Goal: Check status: Check status

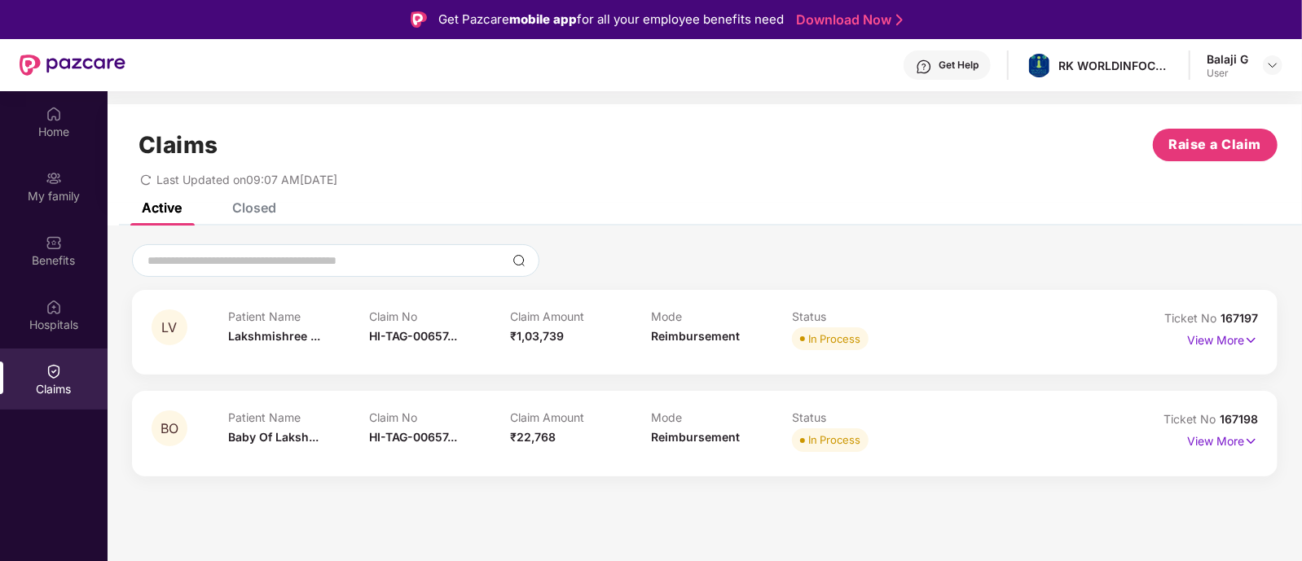
click at [1198, 323] on span "Ticket No" at bounding box center [1192, 318] width 56 height 14
click at [1202, 341] on p "View More" at bounding box center [1222, 338] width 71 height 22
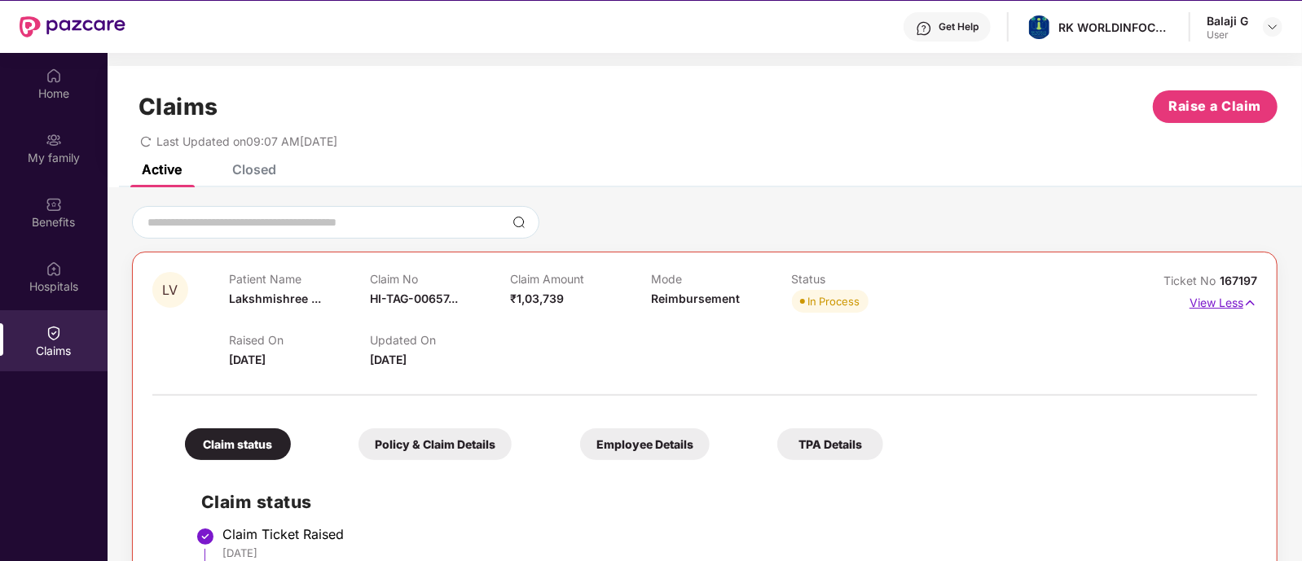
click at [1206, 299] on p "View Less" at bounding box center [1223, 301] width 68 height 22
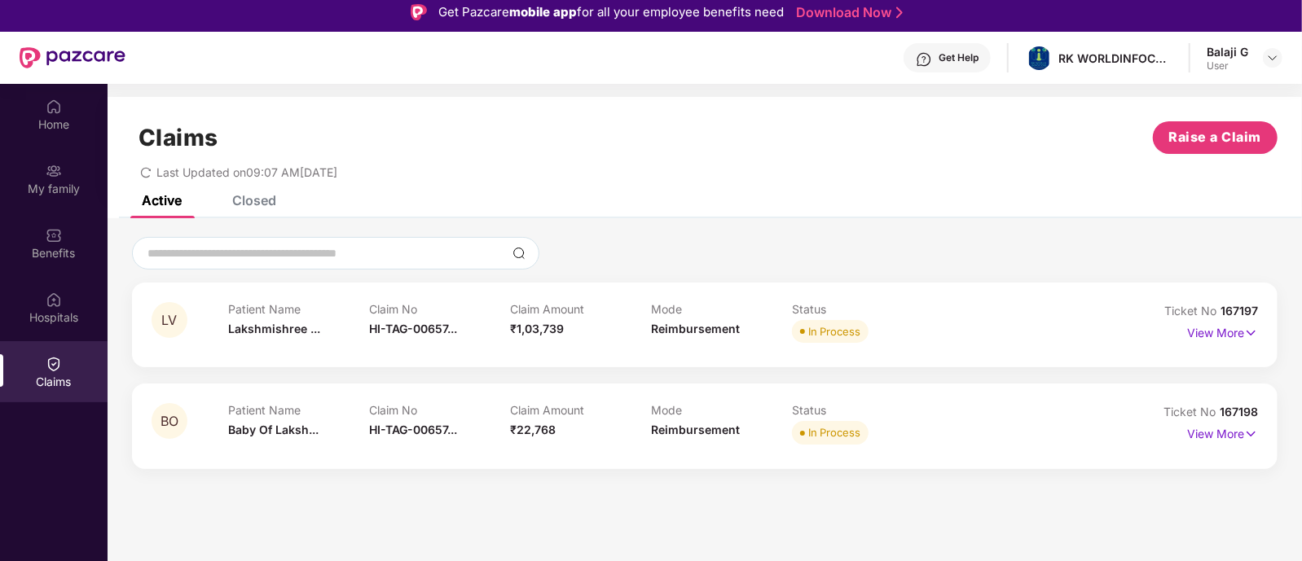
scroll to position [90, 0]
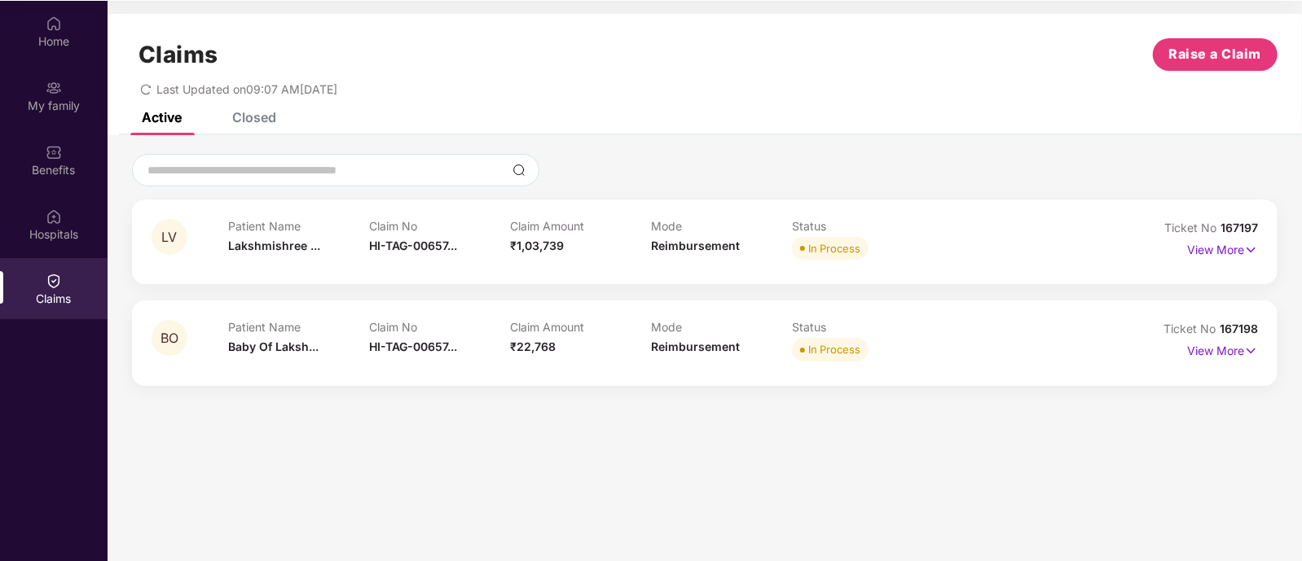
click at [244, 116] on div "Closed" at bounding box center [254, 117] width 44 height 16
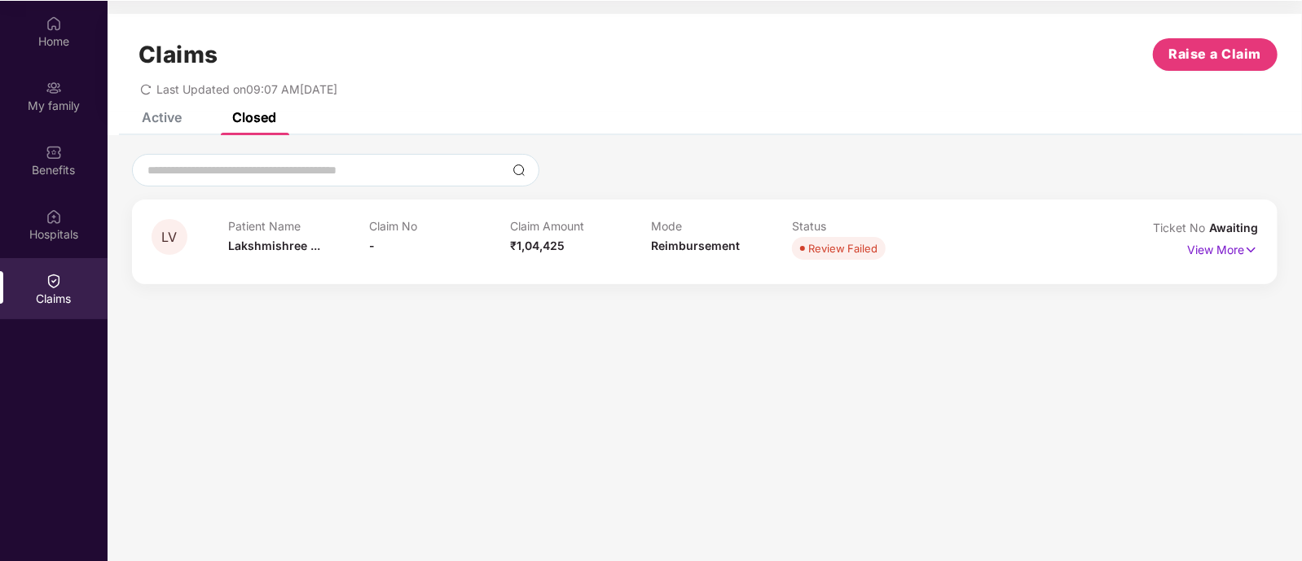
click at [169, 123] on div "Active" at bounding box center [162, 117] width 40 height 16
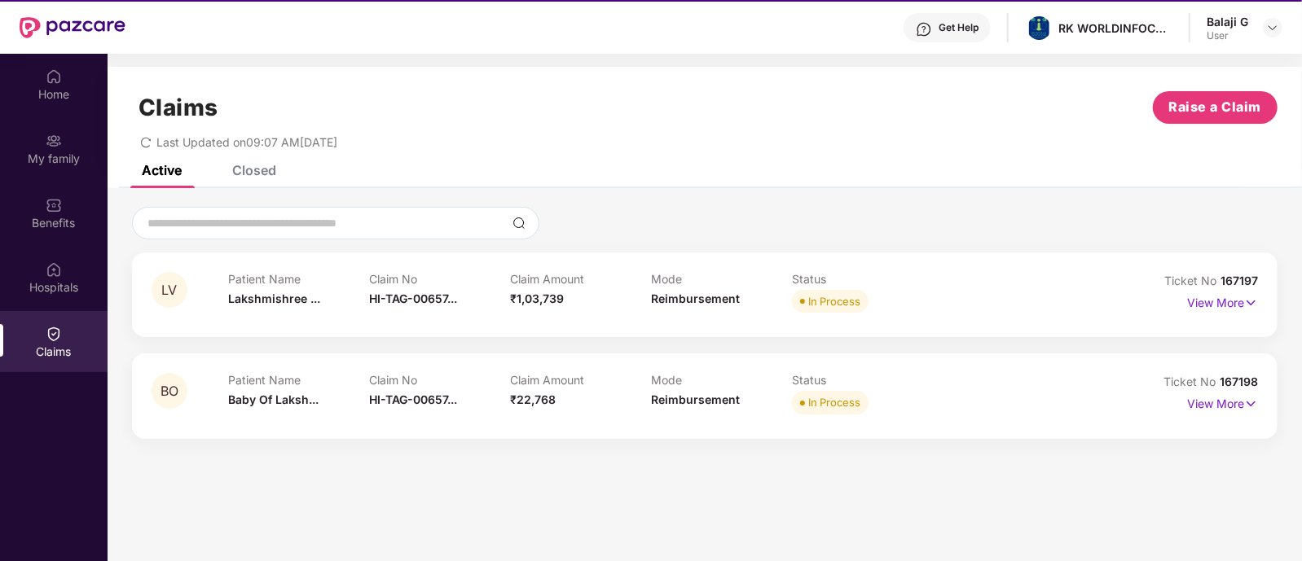
scroll to position [37, 0]
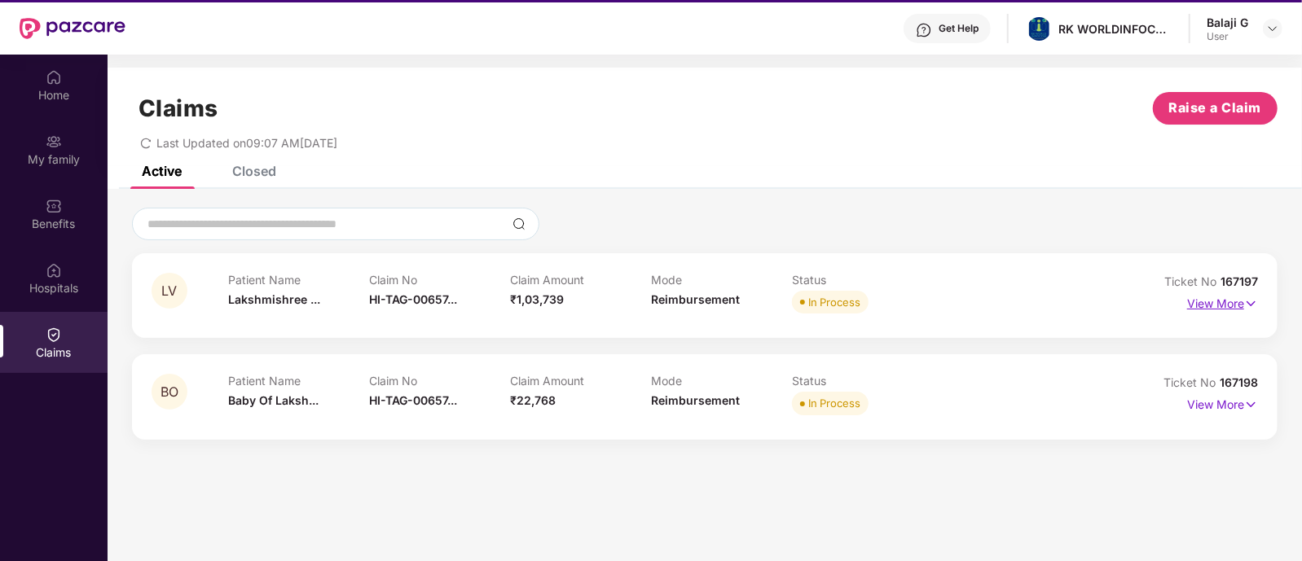
click at [1237, 296] on p "View More" at bounding box center [1222, 302] width 71 height 22
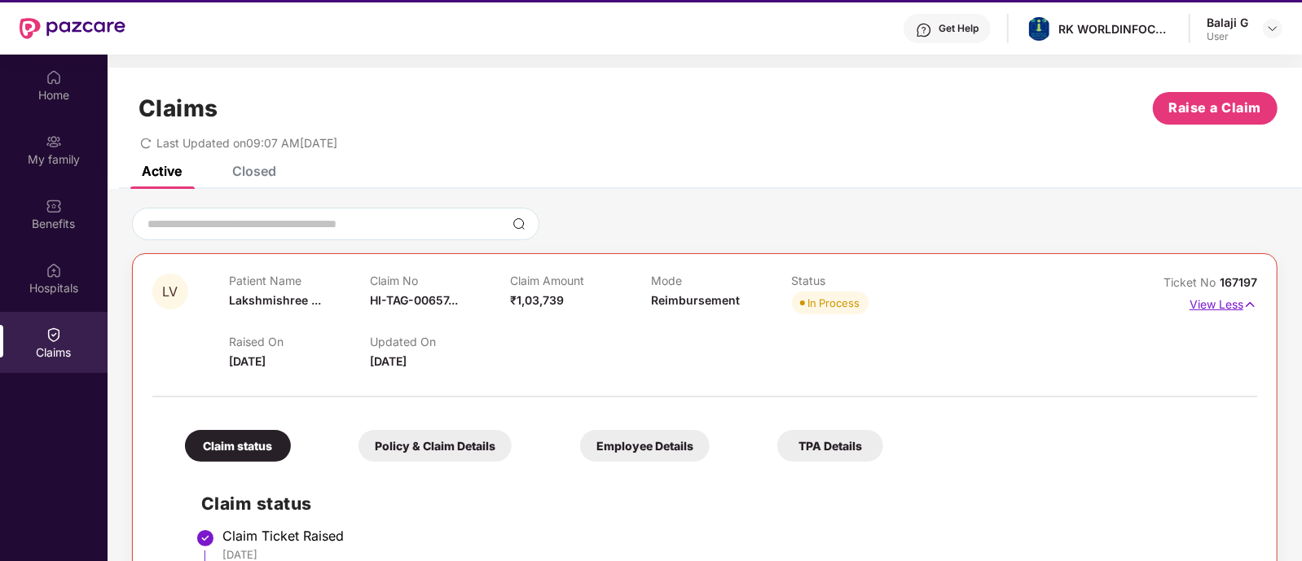
click at [1237, 296] on p "View Less" at bounding box center [1223, 303] width 68 height 22
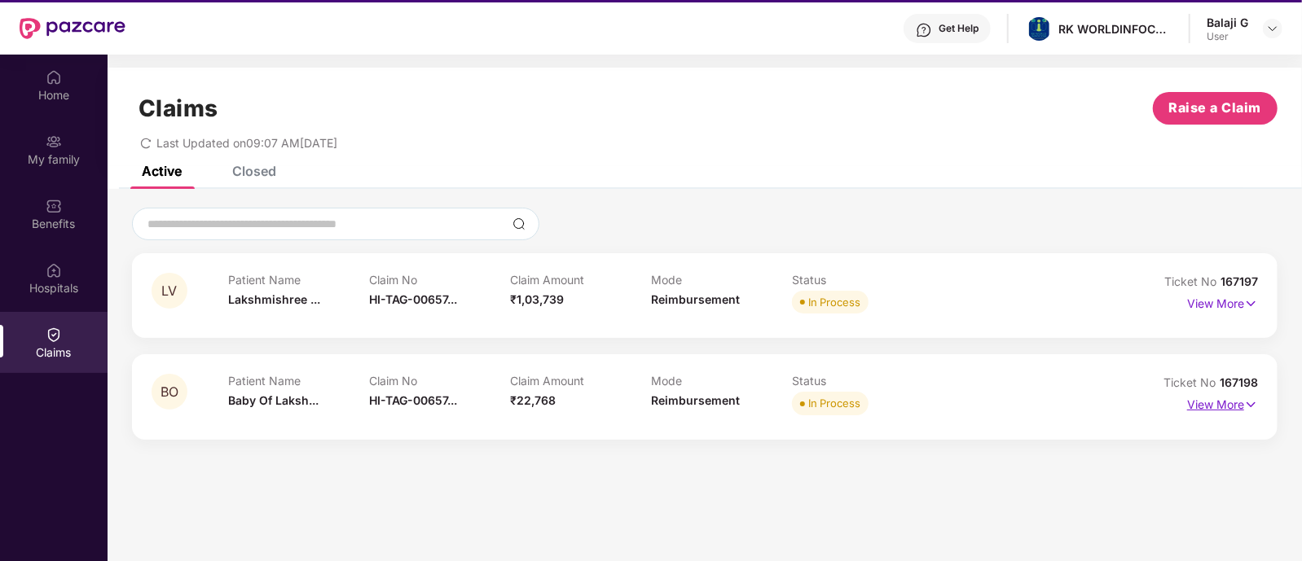
click at [1221, 401] on p "View More" at bounding box center [1222, 403] width 71 height 22
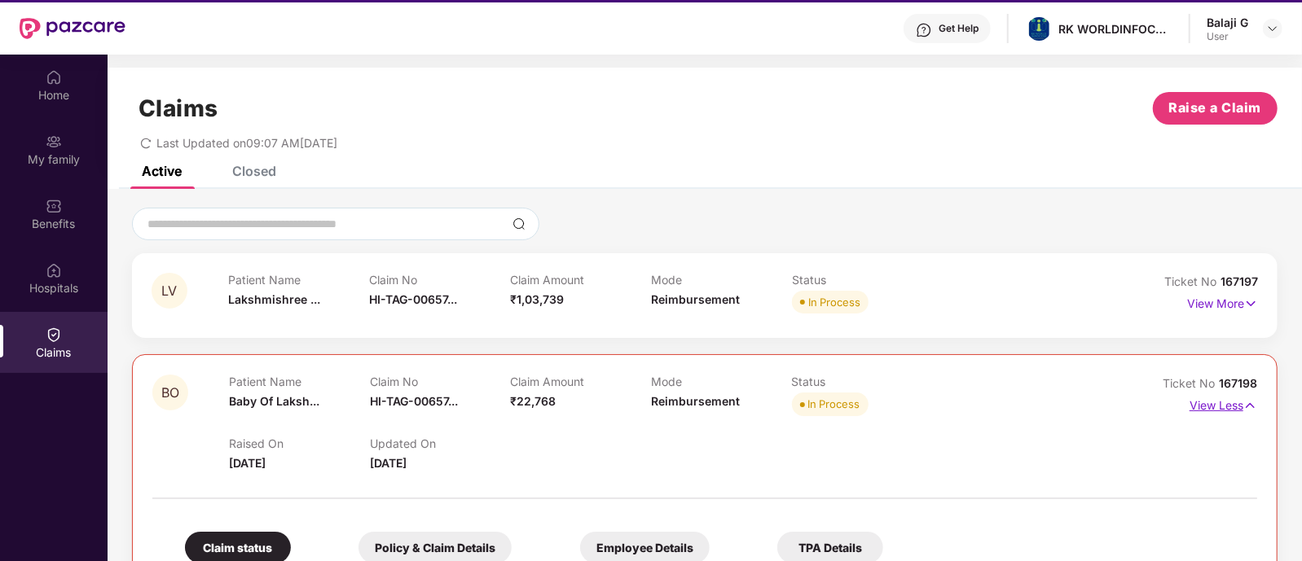
click at [1221, 401] on p "View Less" at bounding box center [1223, 404] width 68 height 22
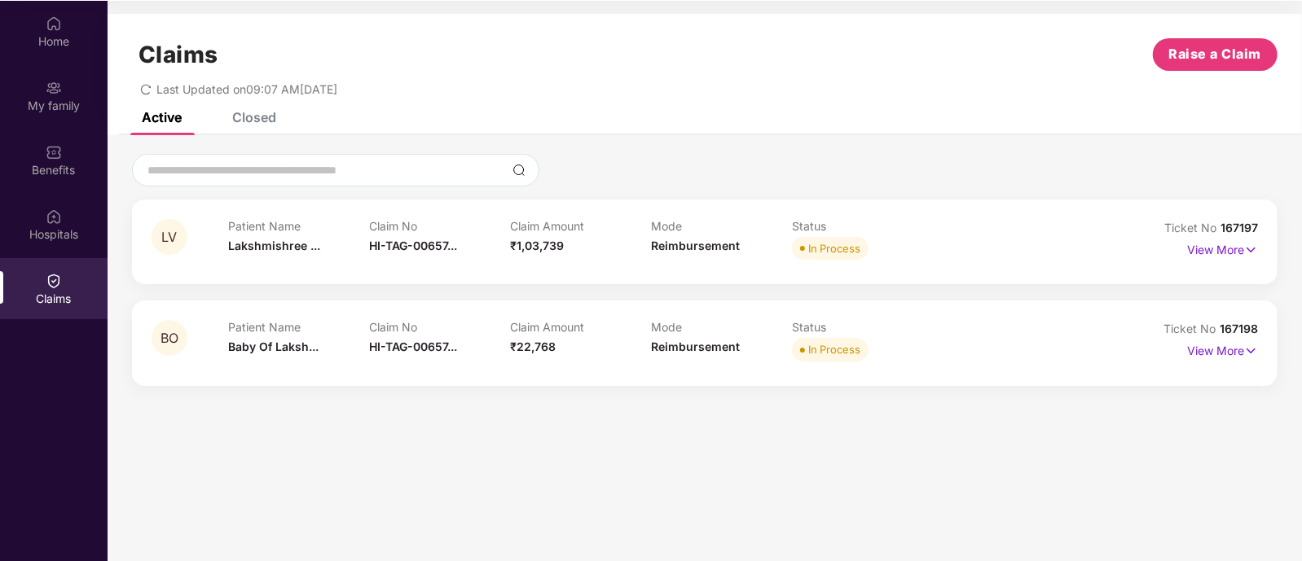
scroll to position [0, 0]
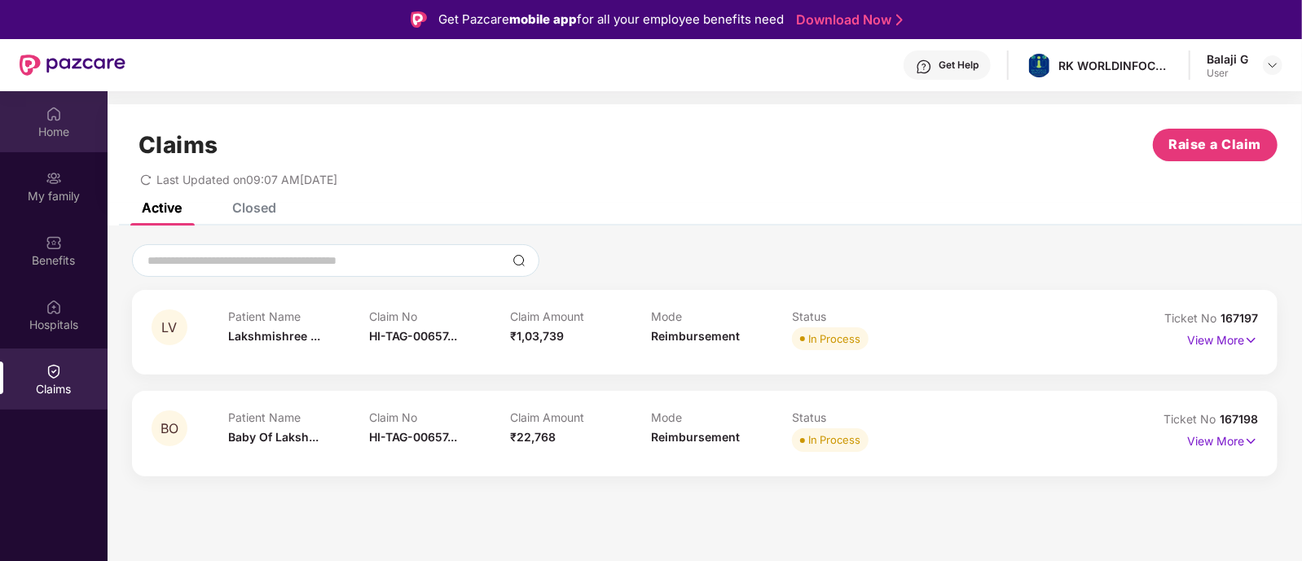
click at [41, 130] on div "Home" at bounding box center [54, 132] width 108 height 16
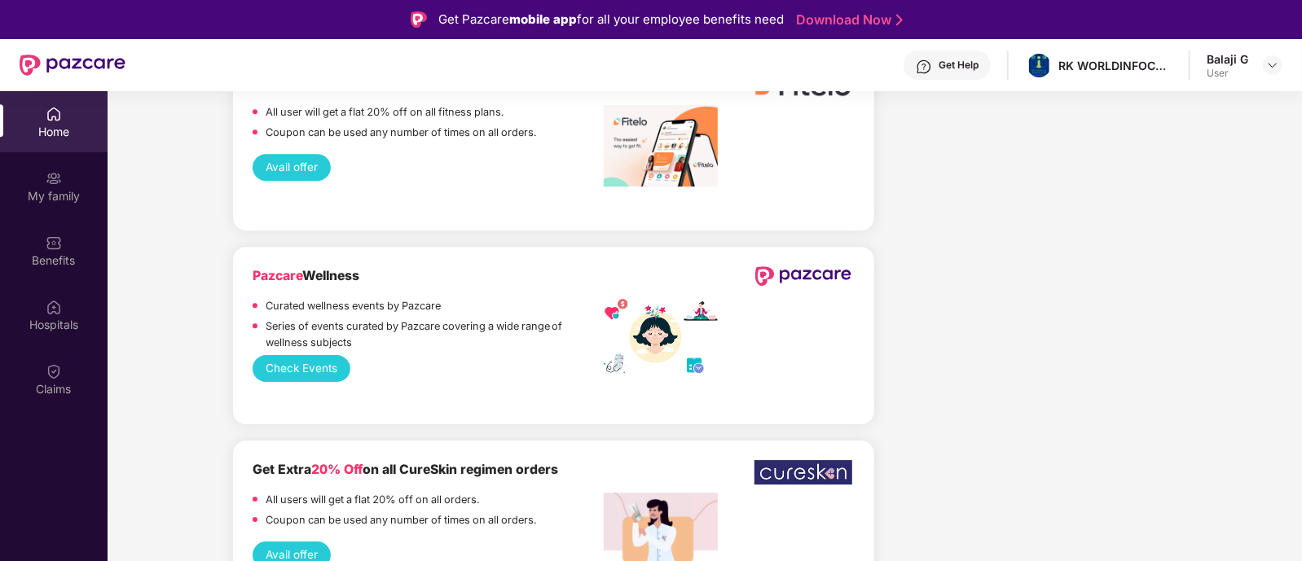
scroll to position [3240, 0]
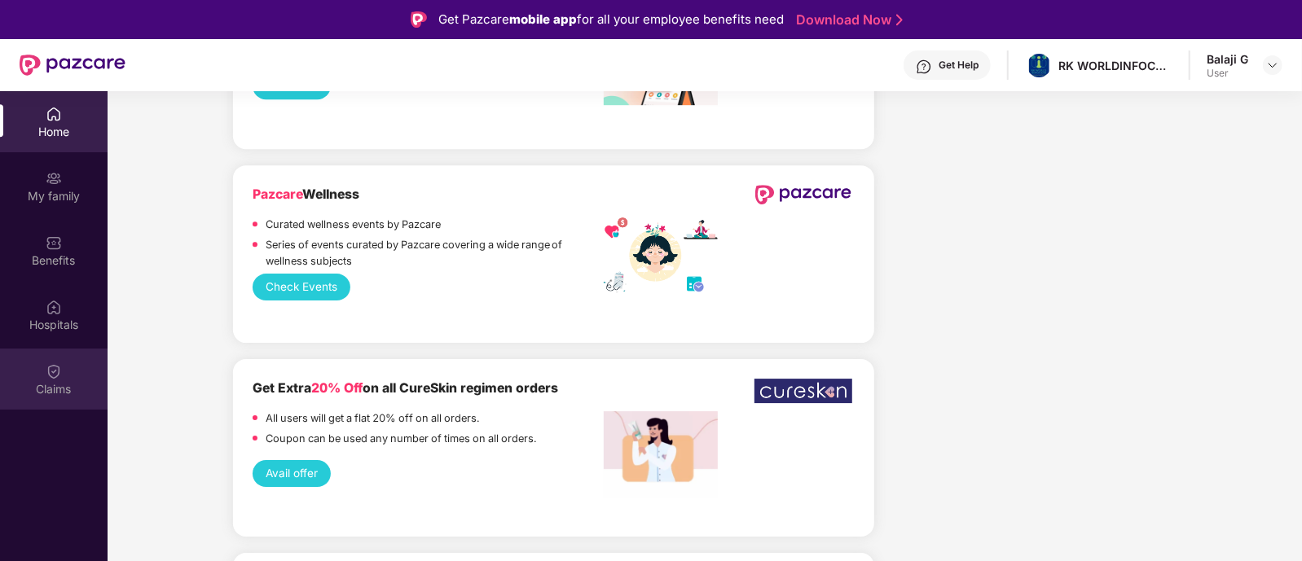
click at [61, 377] on img at bounding box center [54, 371] width 16 height 16
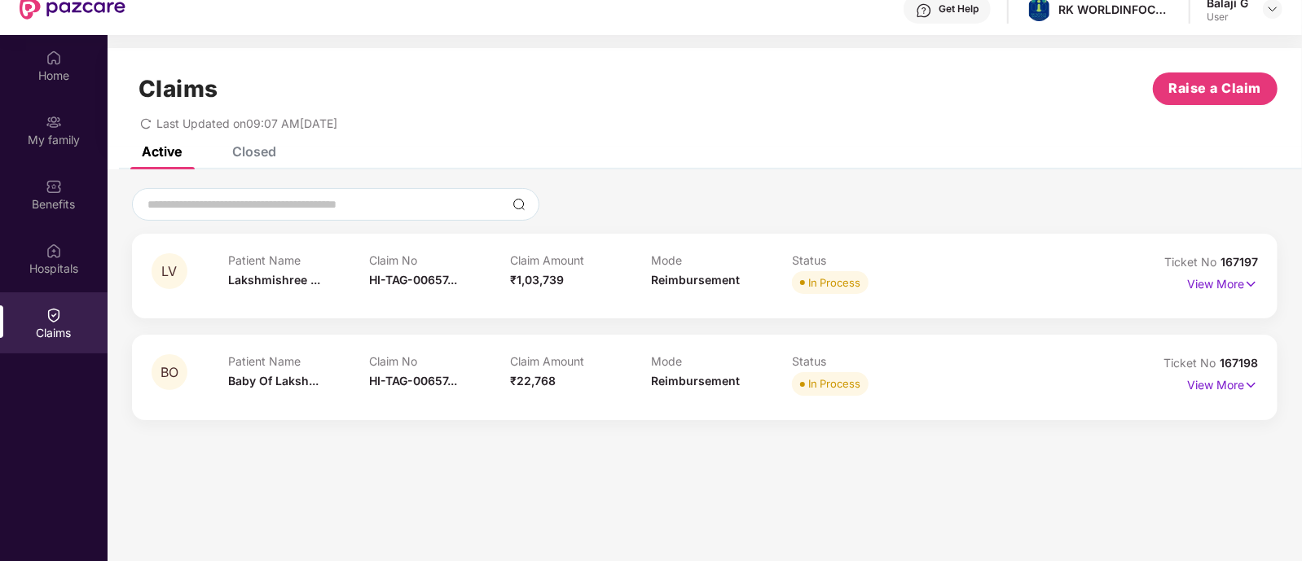
scroll to position [62, 0]
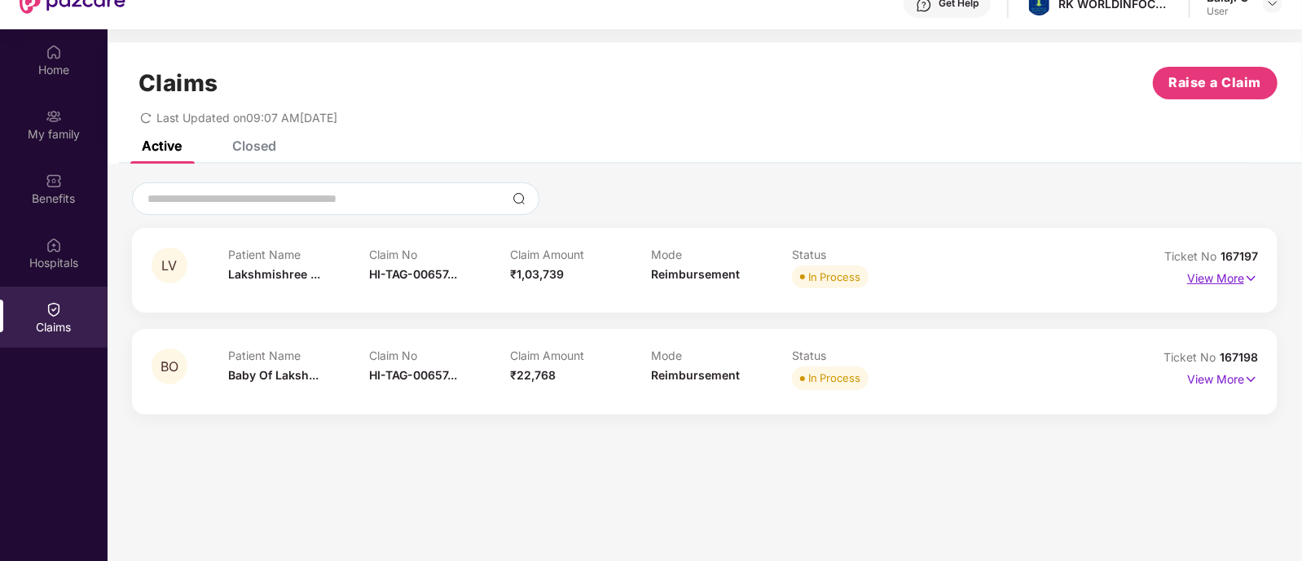
click at [1230, 277] on p "View More" at bounding box center [1222, 277] width 71 height 22
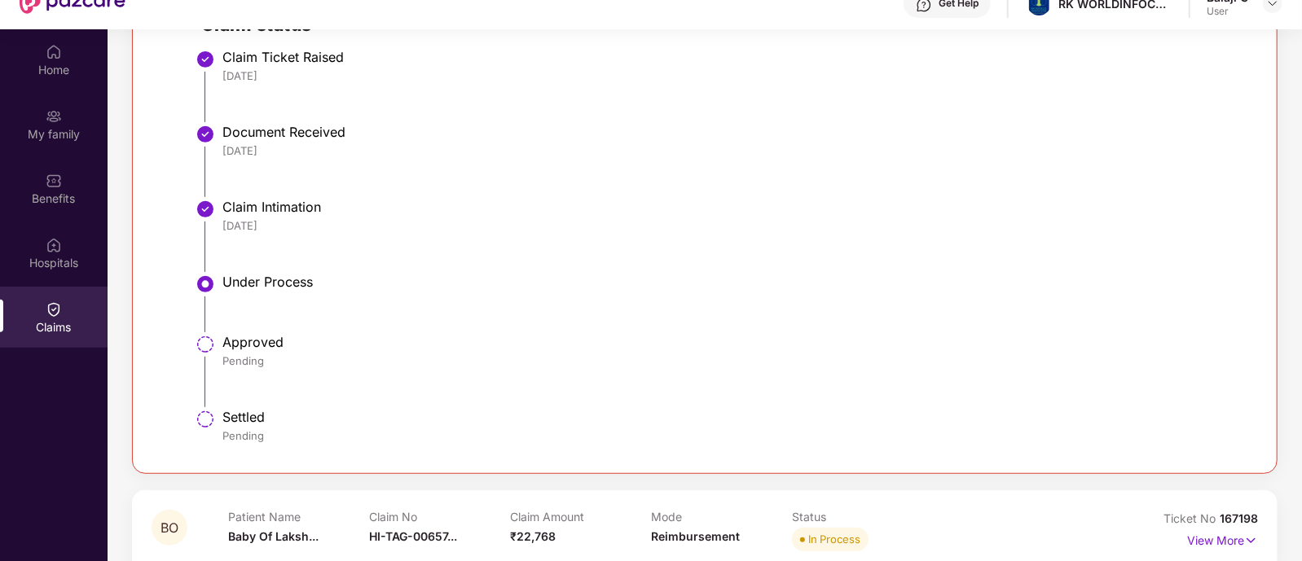
scroll to position [90, 0]
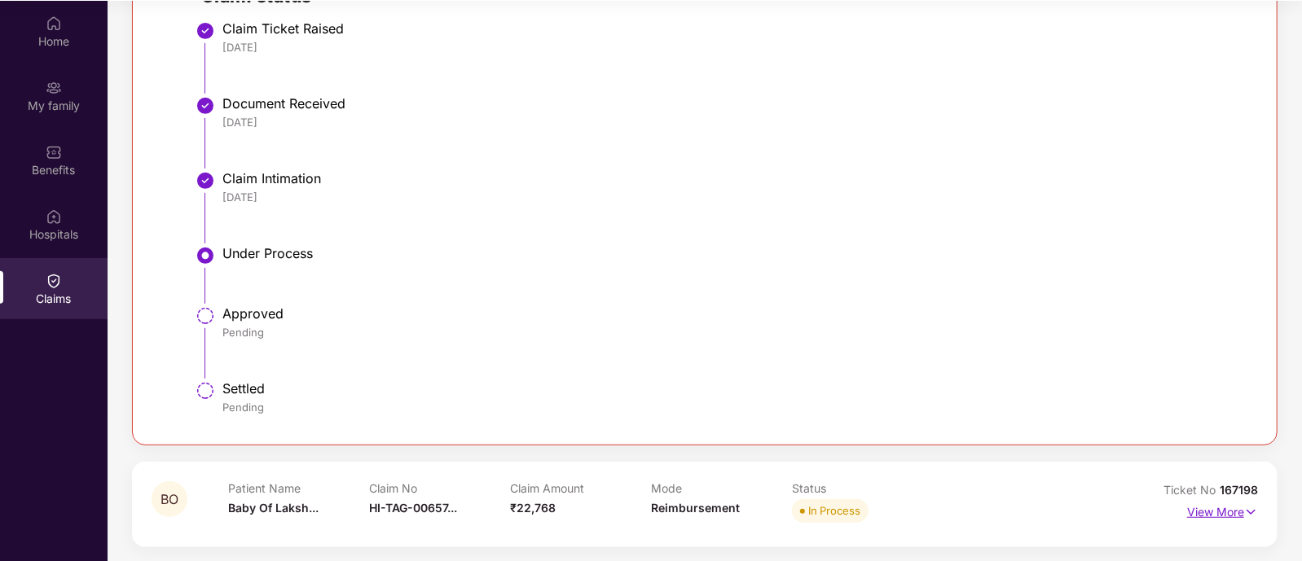
click at [1227, 507] on p "View More" at bounding box center [1222, 510] width 71 height 22
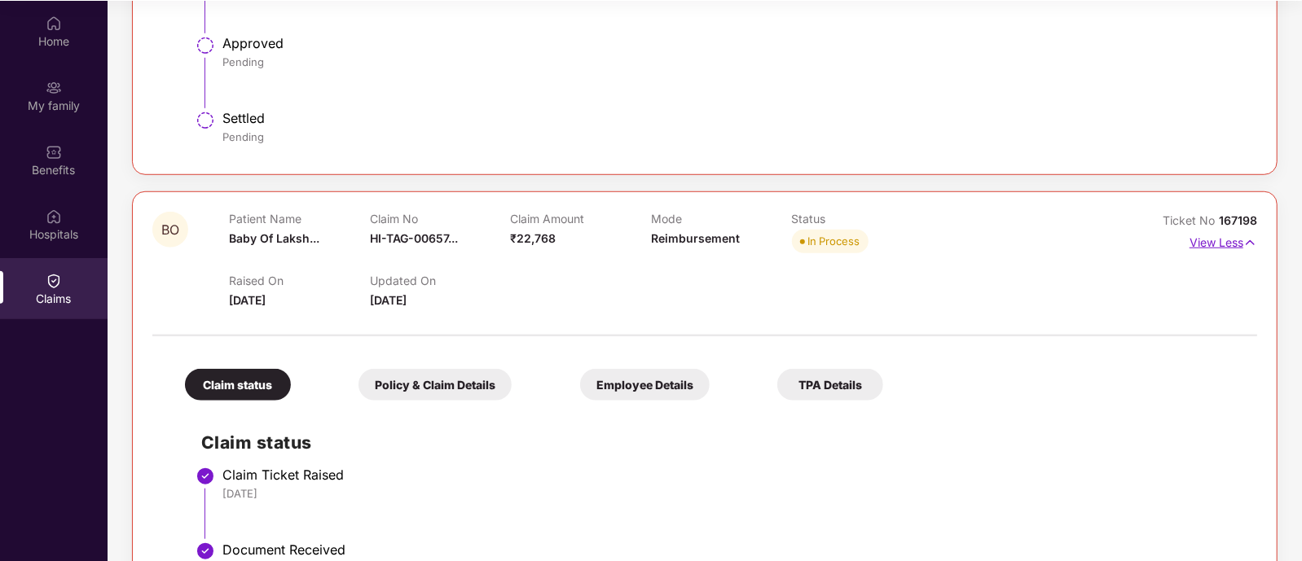
scroll to position [724, 0]
click at [1214, 235] on p "View Less" at bounding box center [1223, 241] width 68 height 22
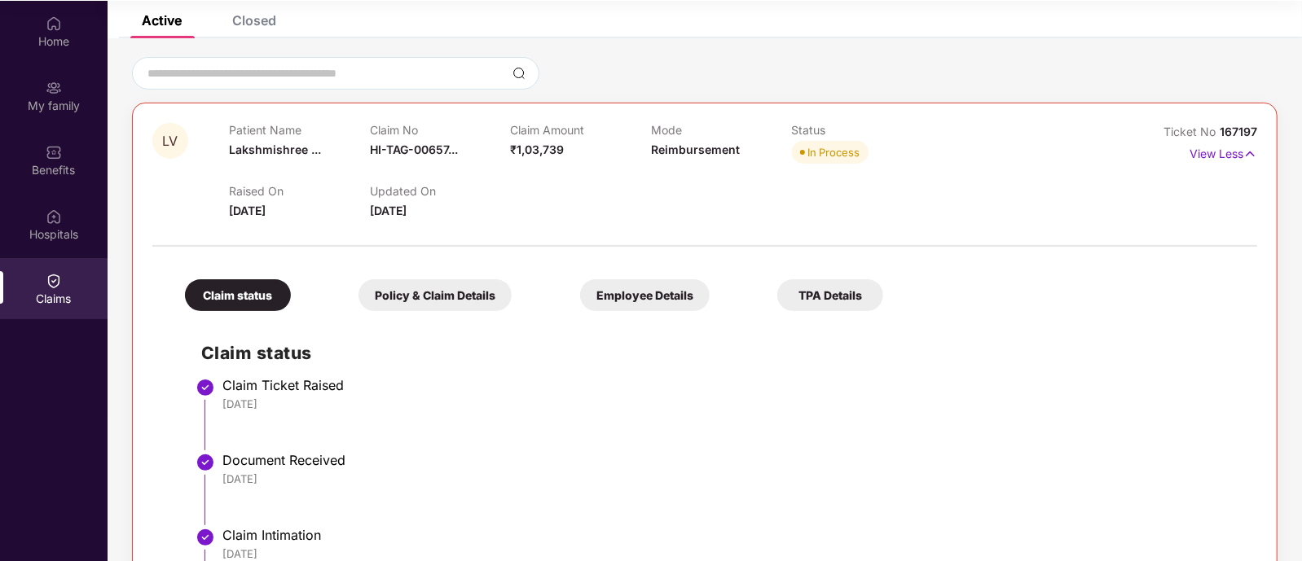
scroll to position [96, 0]
click at [1200, 150] on p "View Less" at bounding box center [1223, 153] width 68 height 22
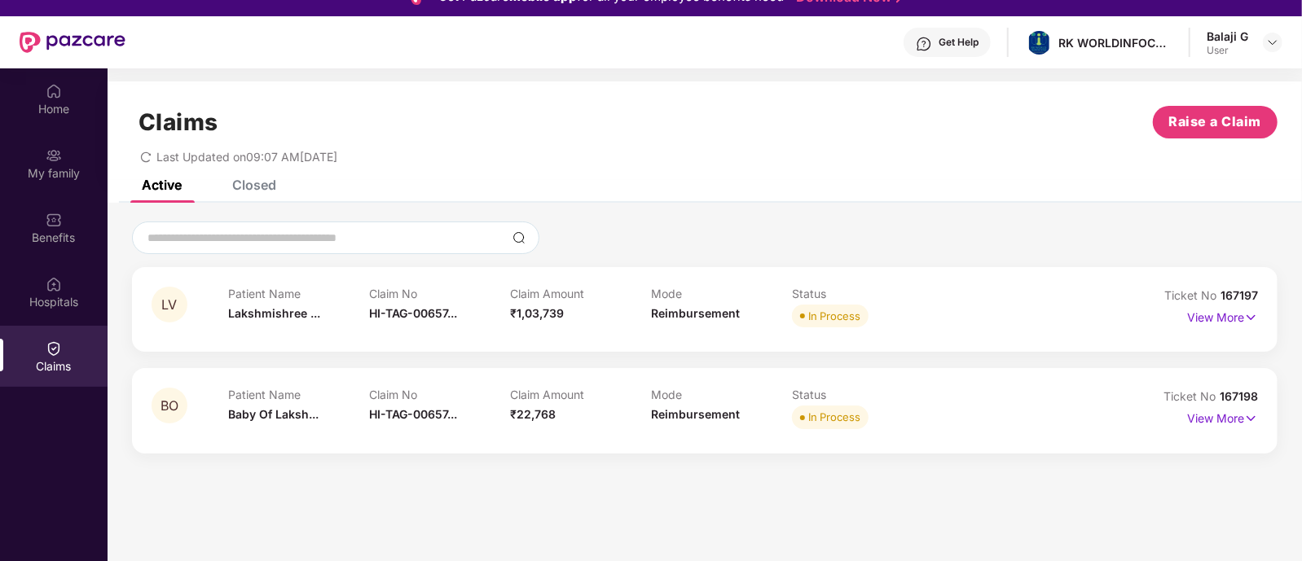
scroll to position [0, 0]
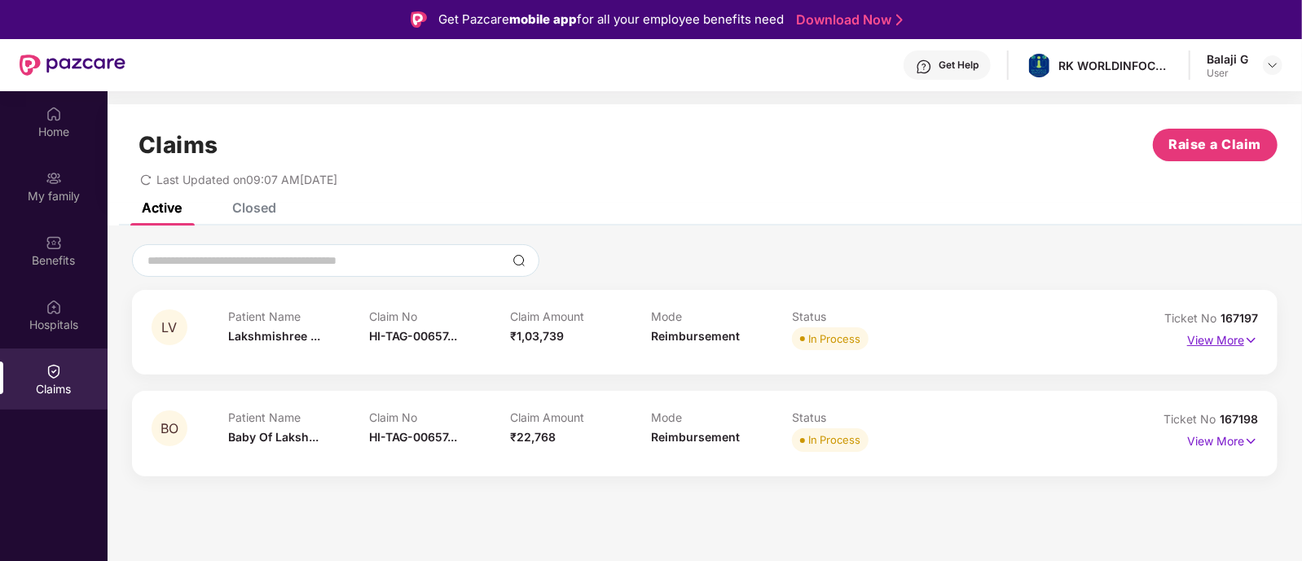
click at [1202, 341] on p "View More" at bounding box center [1222, 338] width 71 height 22
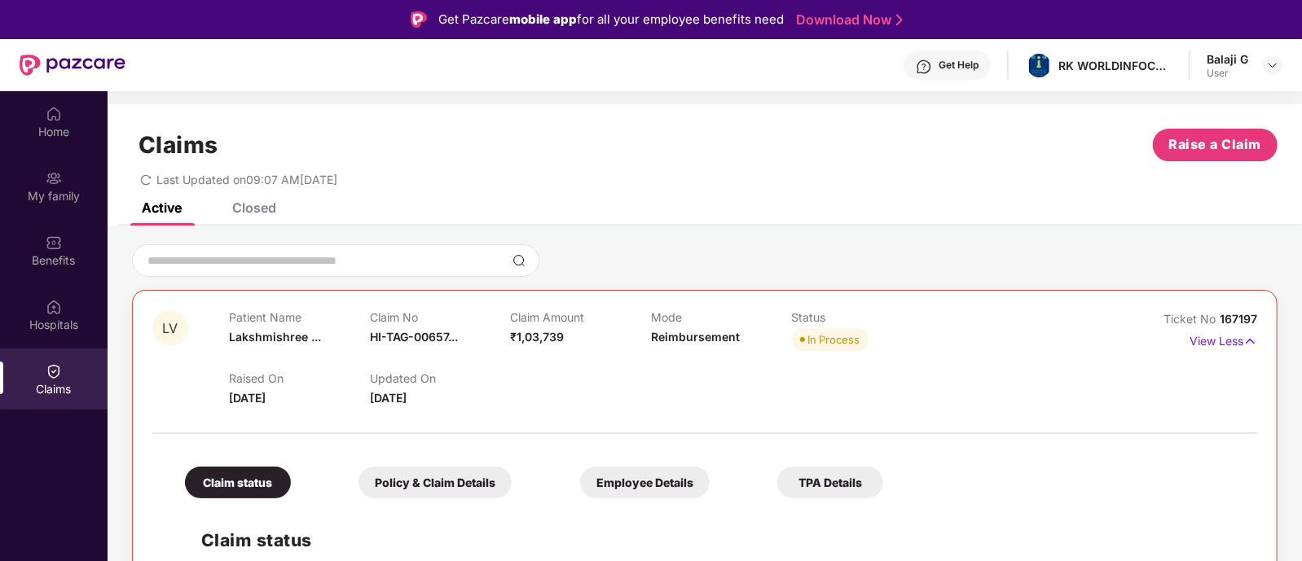
scroll to position [118, 0]
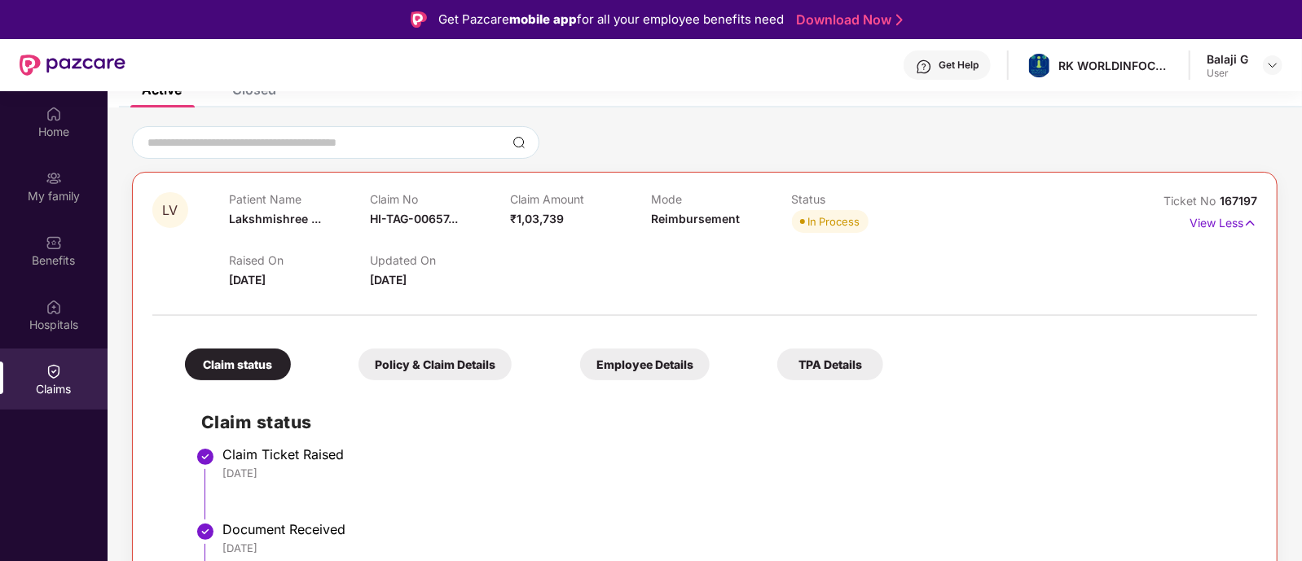
click at [433, 362] on div "Policy & Claim Details" at bounding box center [434, 365] width 153 height 32
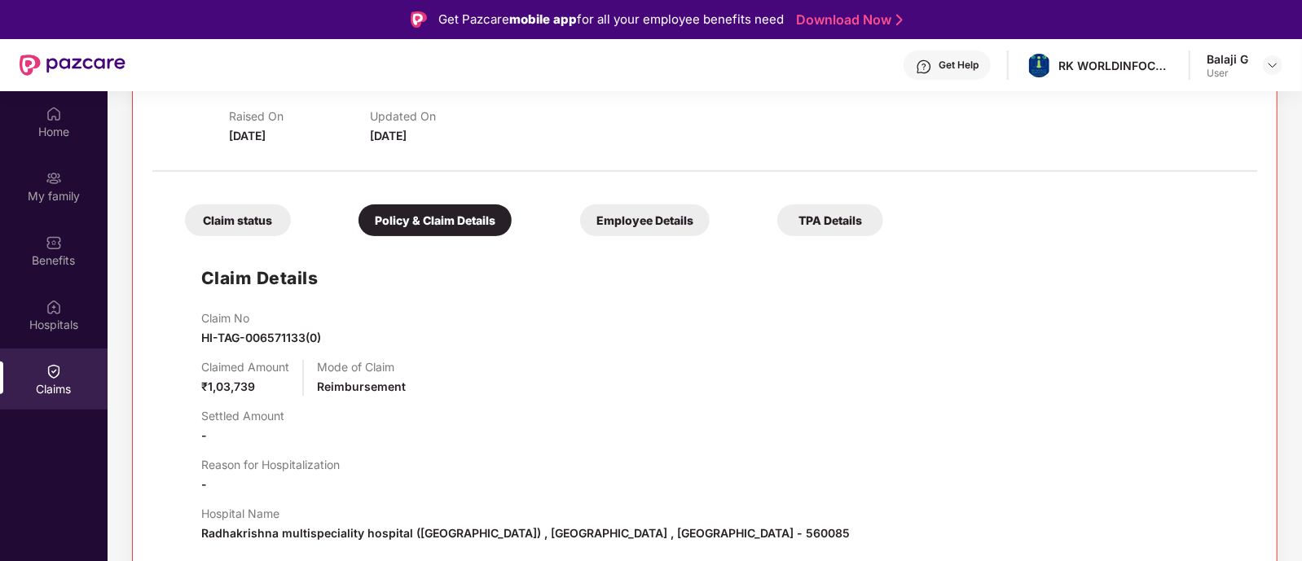
scroll to position [264, 0]
click at [580, 226] on div "Employee Details" at bounding box center [645, 219] width 130 height 32
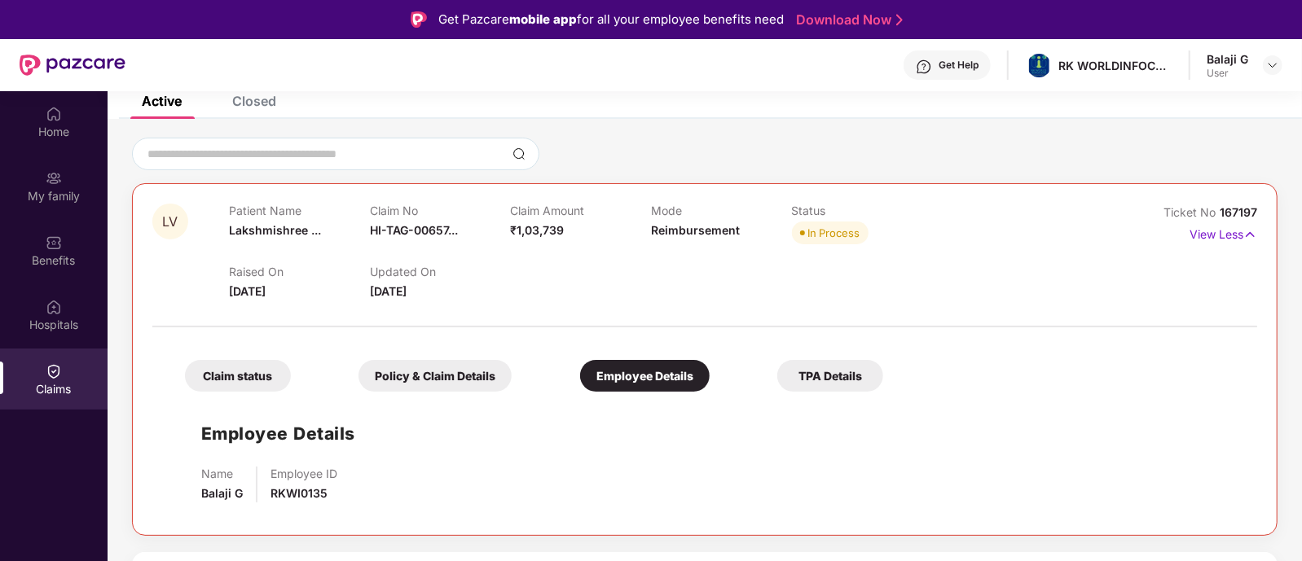
scroll to position [90, 0]
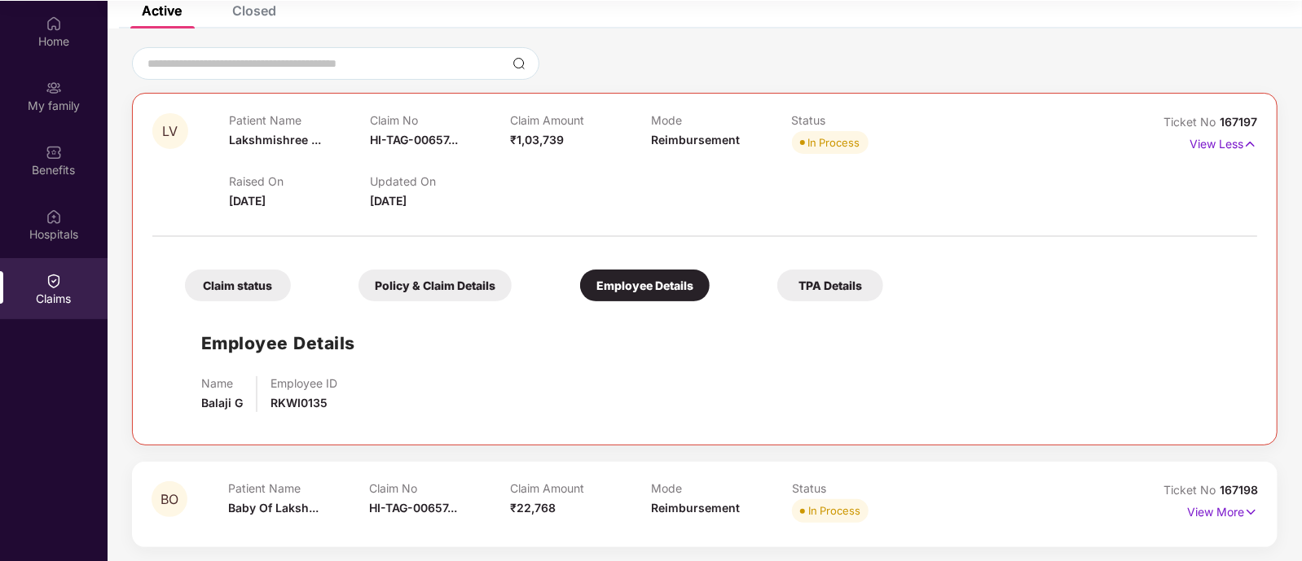
click at [777, 297] on div "TPA Details" at bounding box center [830, 286] width 106 height 32
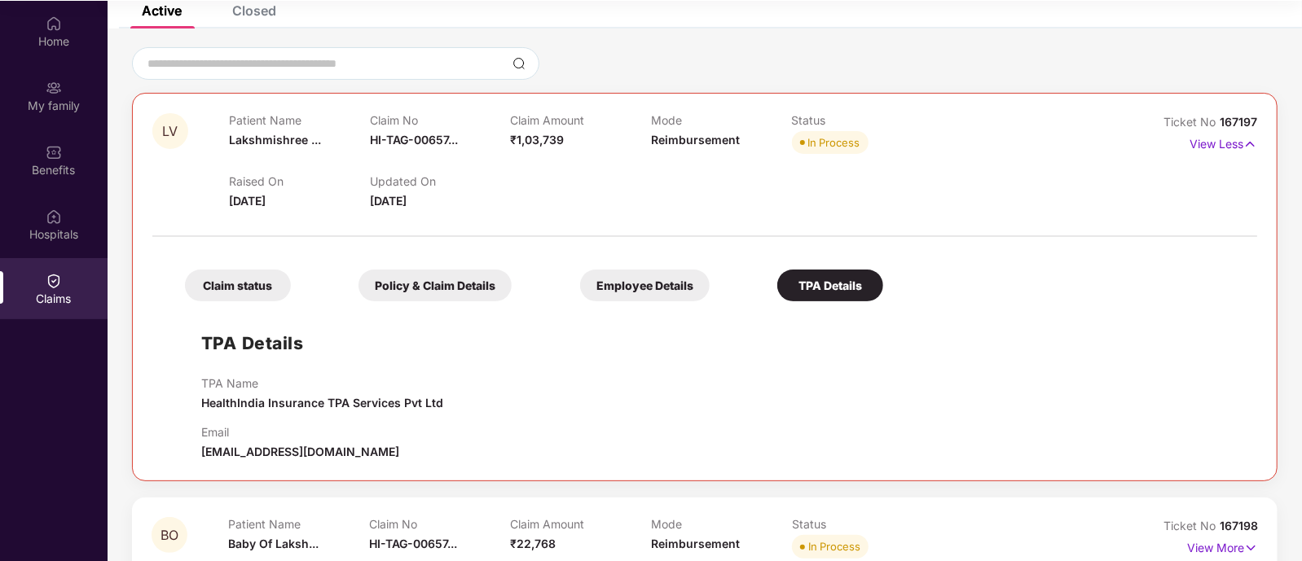
scroll to position [143, 0]
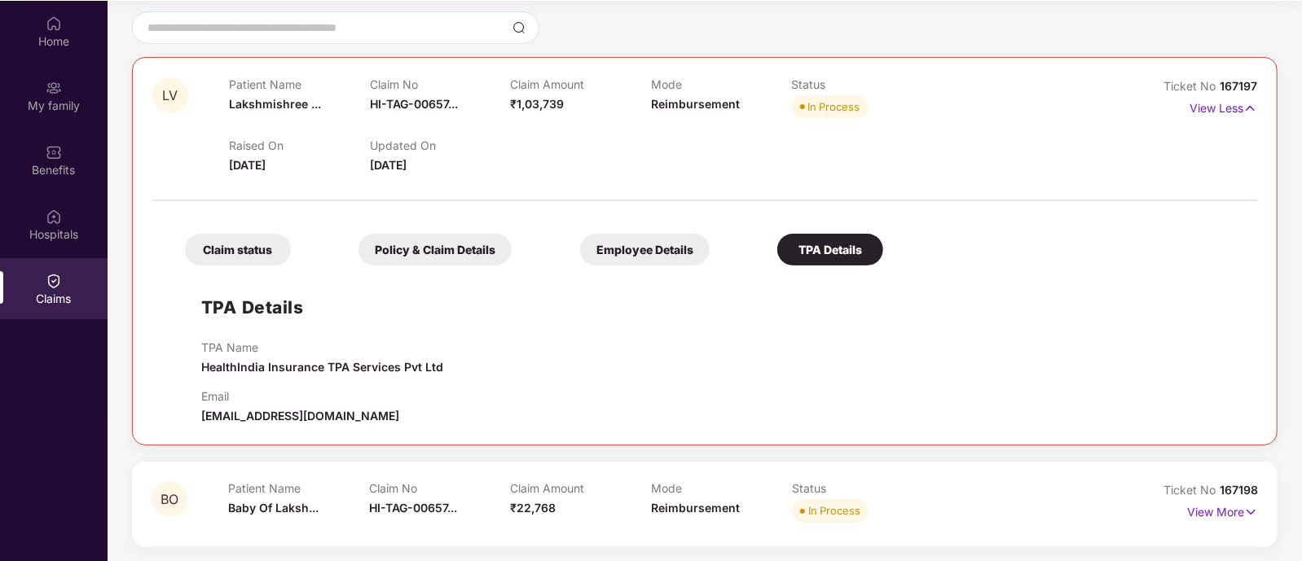
click at [221, 242] on div "Claim status" at bounding box center [238, 250] width 106 height 32
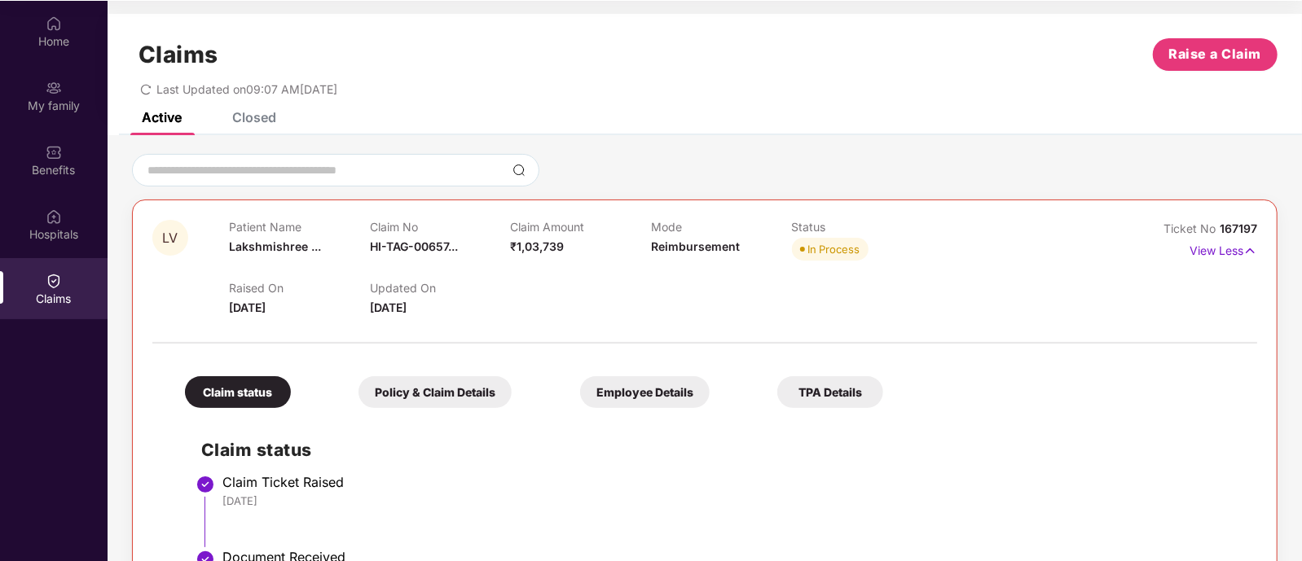
scroll to position [0, 0]
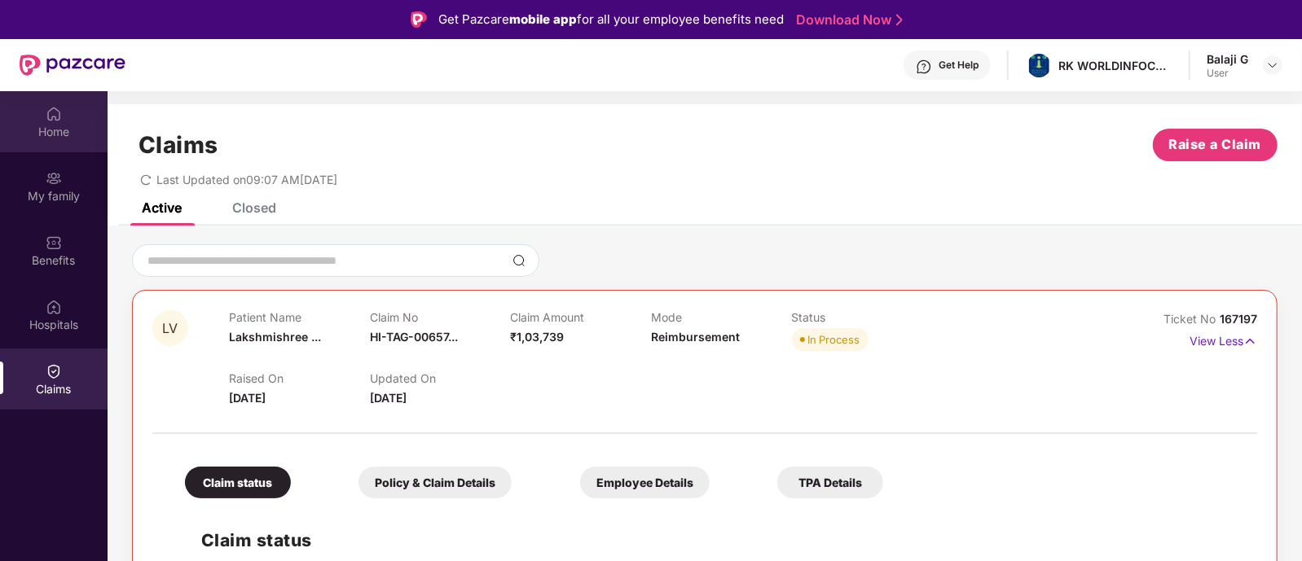
click at [57, 118] on img at bounding box center [54, 114] width 16 height 16
